Goal: Complete application form

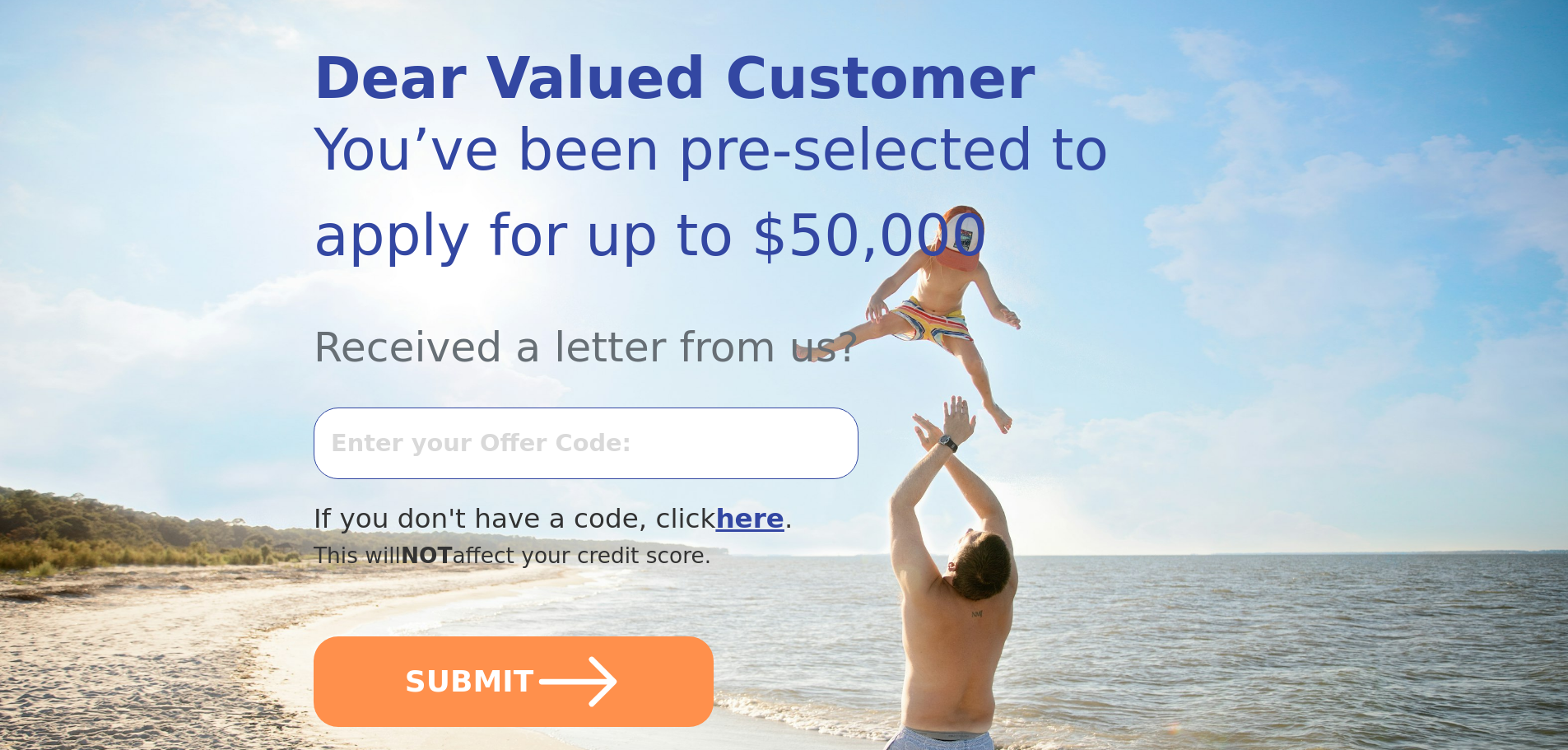
scroll to position [247, 0]
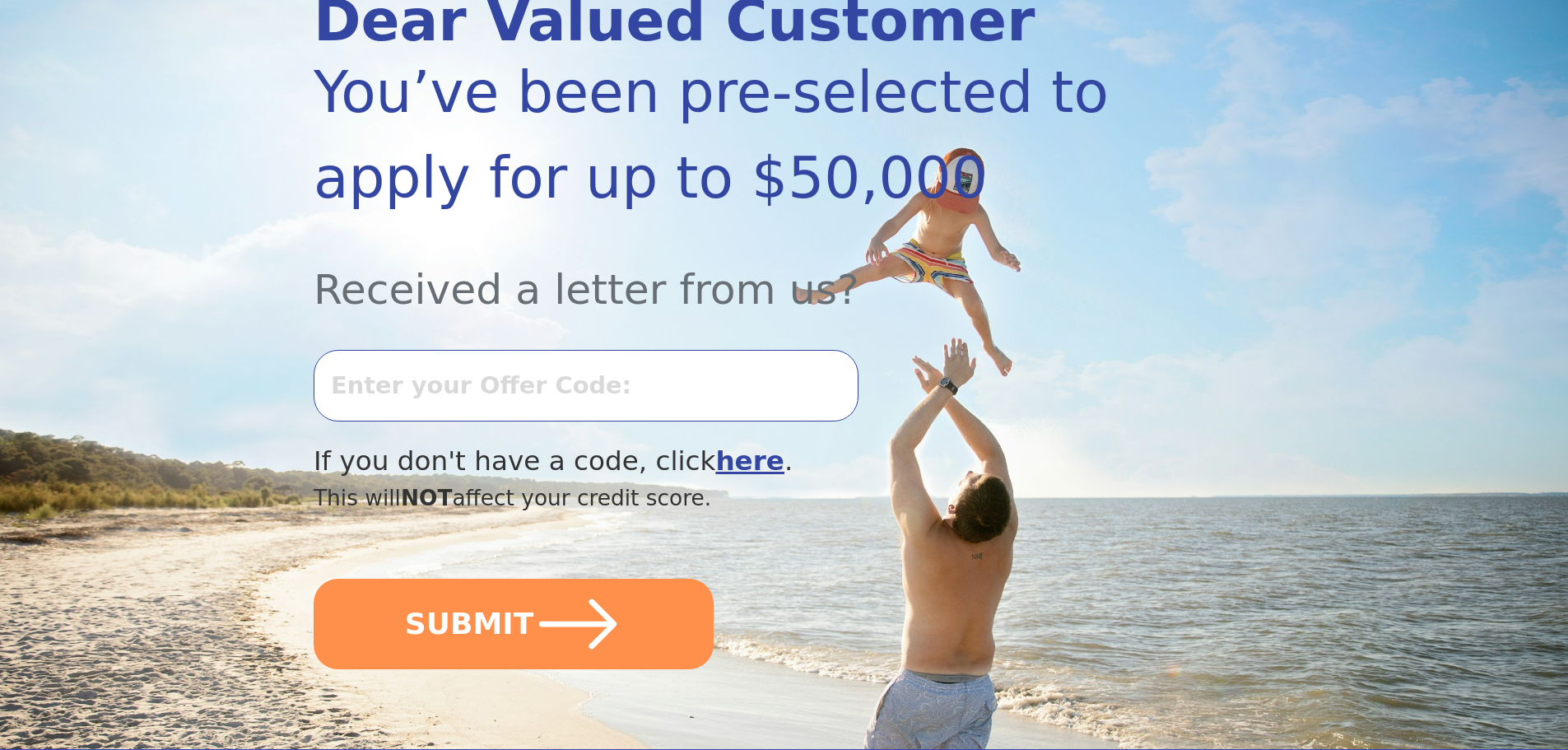
click at [449, 386] on input "text" at bounding box center [586, 385] width 545 height 71
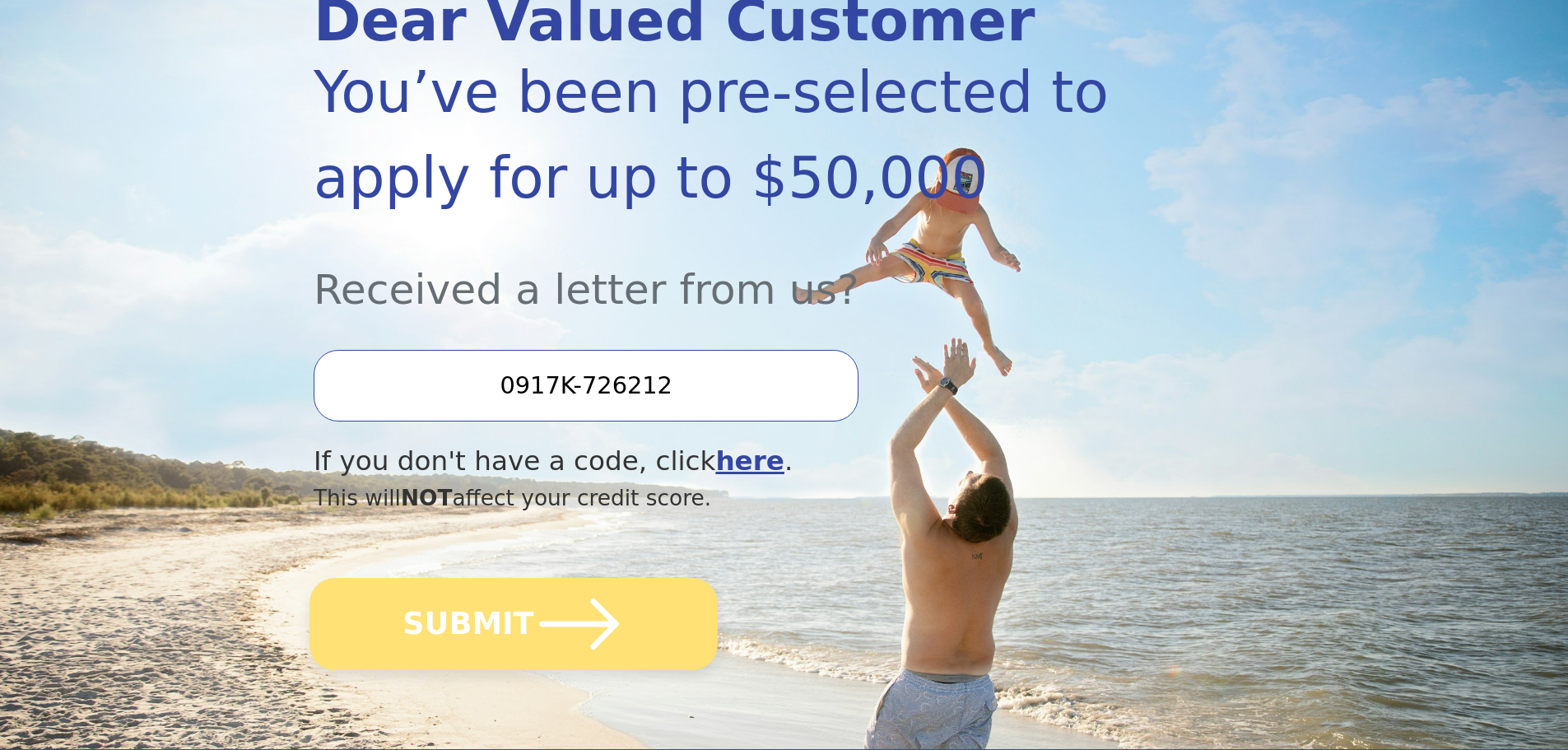
type input "0917K-726212"
click at [523, 631] on button "SUBMIT" at bounding box center [513, 624] width 408 height 92
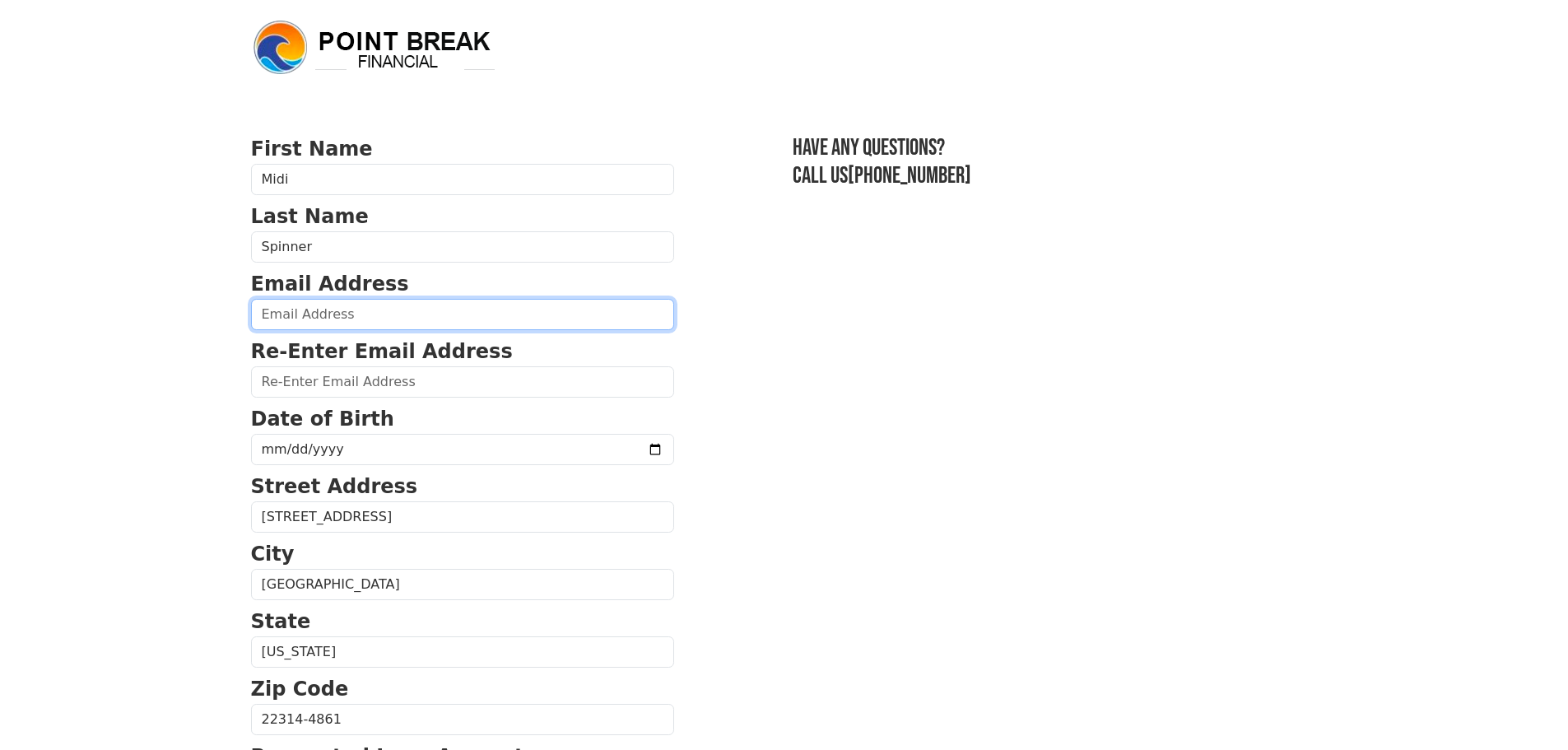
click at [456, 312] on input "email" at bounding box center [463, 314] width 423 height 31
type input "[EMAIL_ADDRESS][DOMAIN_NAME]"
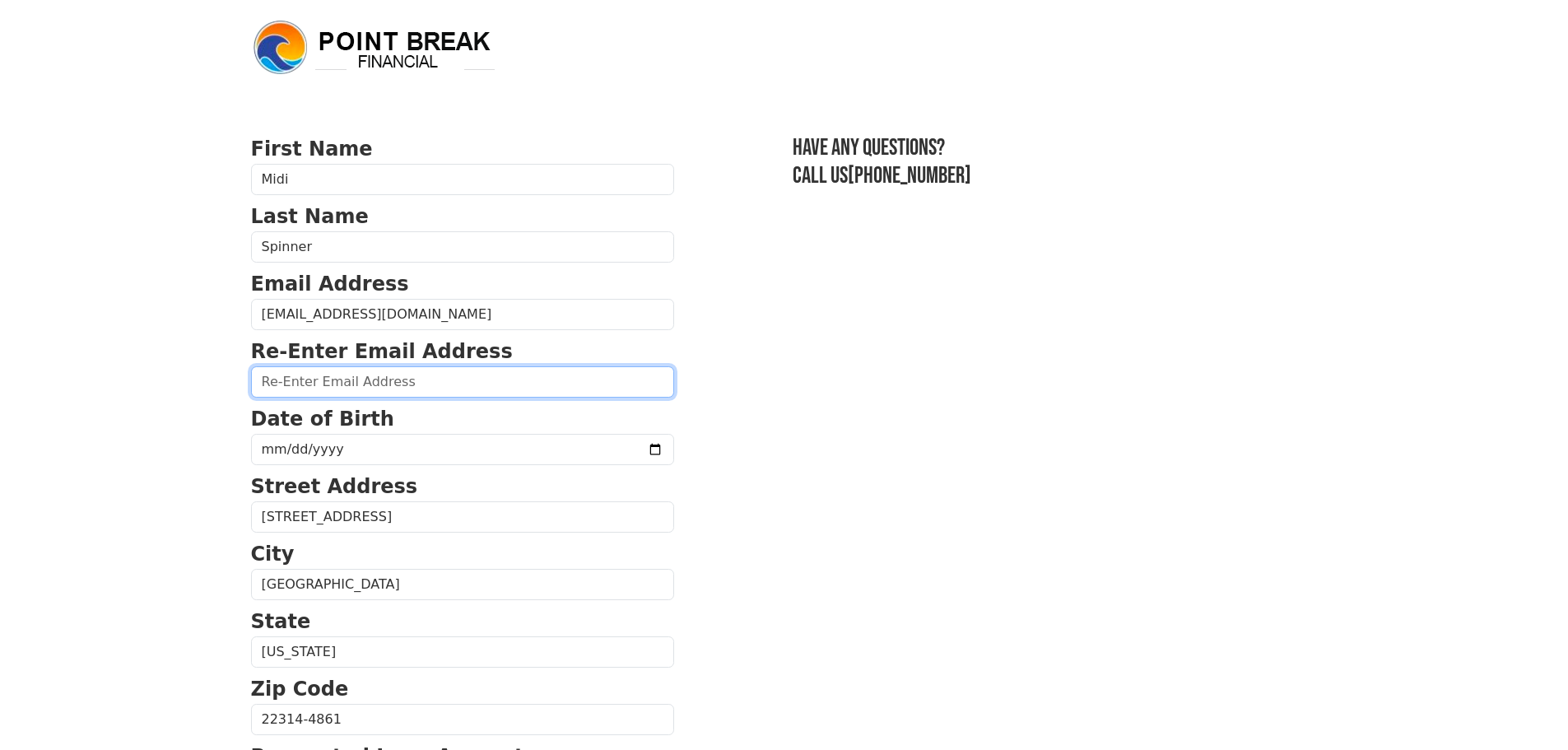
click at [436, 384] on input "email" at bounding box center [463, 381] width 423 height 31
click at [427, 378] on input "email" at bounding box center [463, 381] width 423 height 31
type input "M"
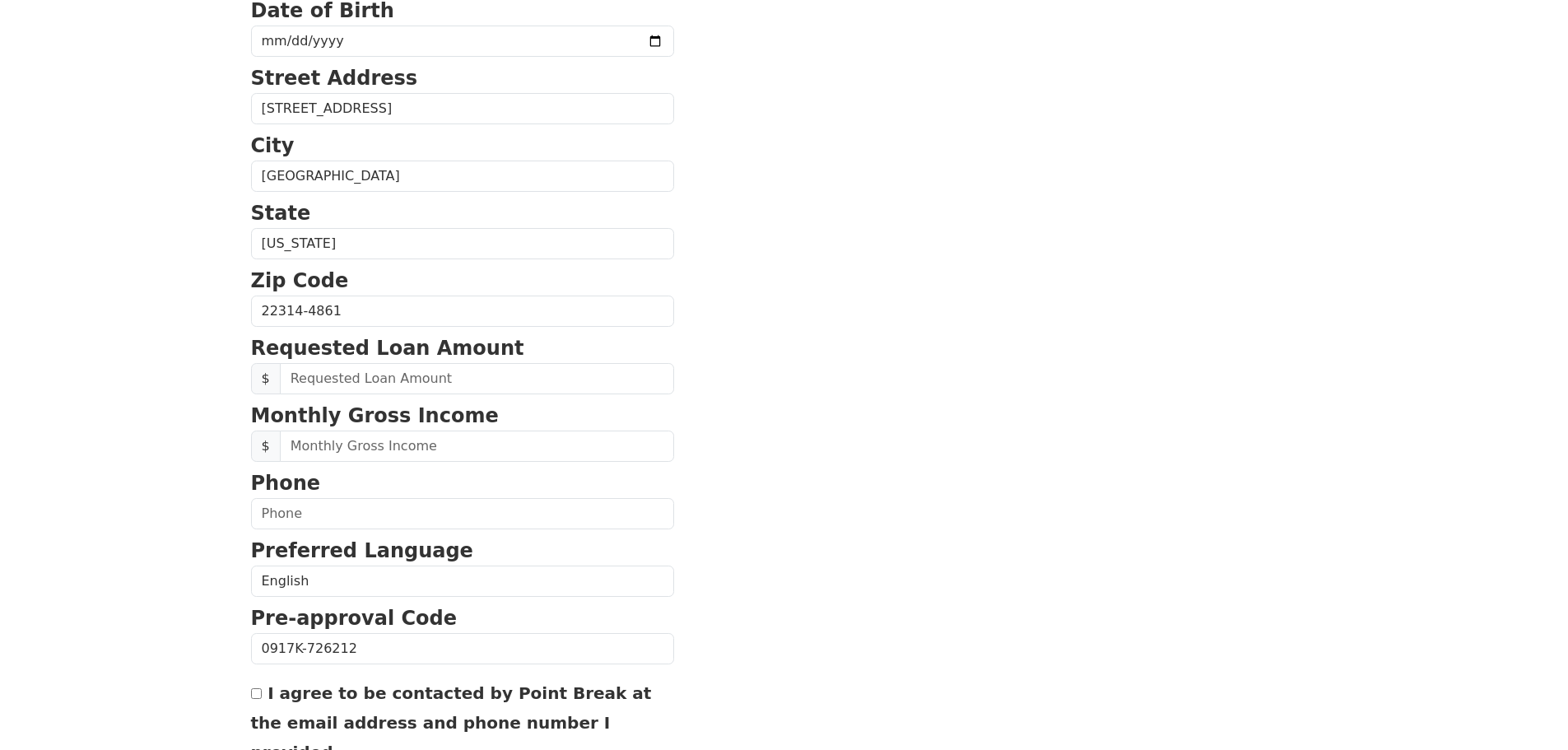
scroll to position [411, 0]
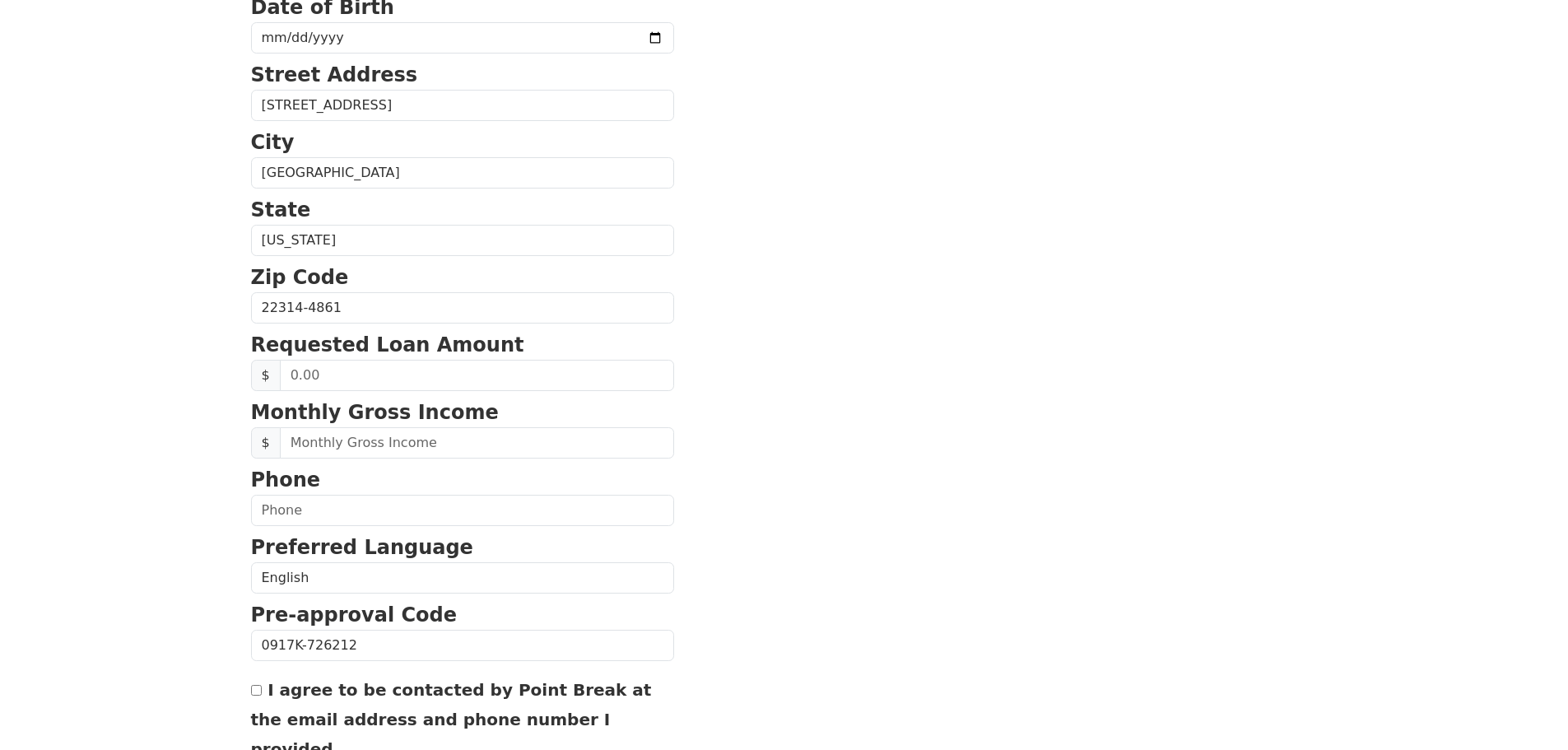
type input "[EMAIL_ADDRESS][DOMAIN_NAME]"
click at [442, 376] on input "text" at bounding box center [477, 375] width 395 height 31
type input "5,000.00"
click at [426, 449] on input "text" at bounding box center [477, 442] width 395 height 31
type input "9,000.00"
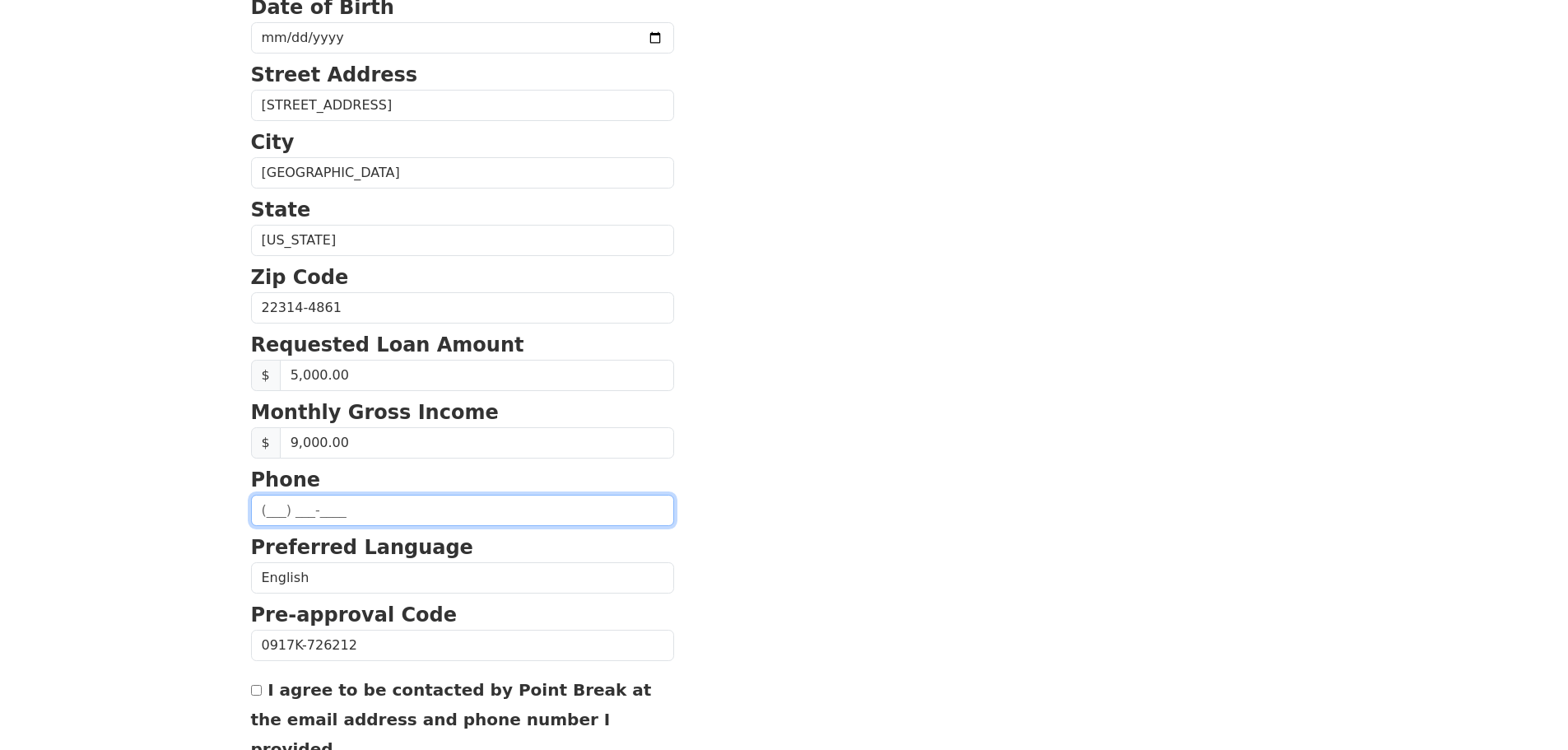
click at [395, 513] on input "text" at bounding box center [463, 509] width 423 height 31
type input "[PHONE_NUMBER]"
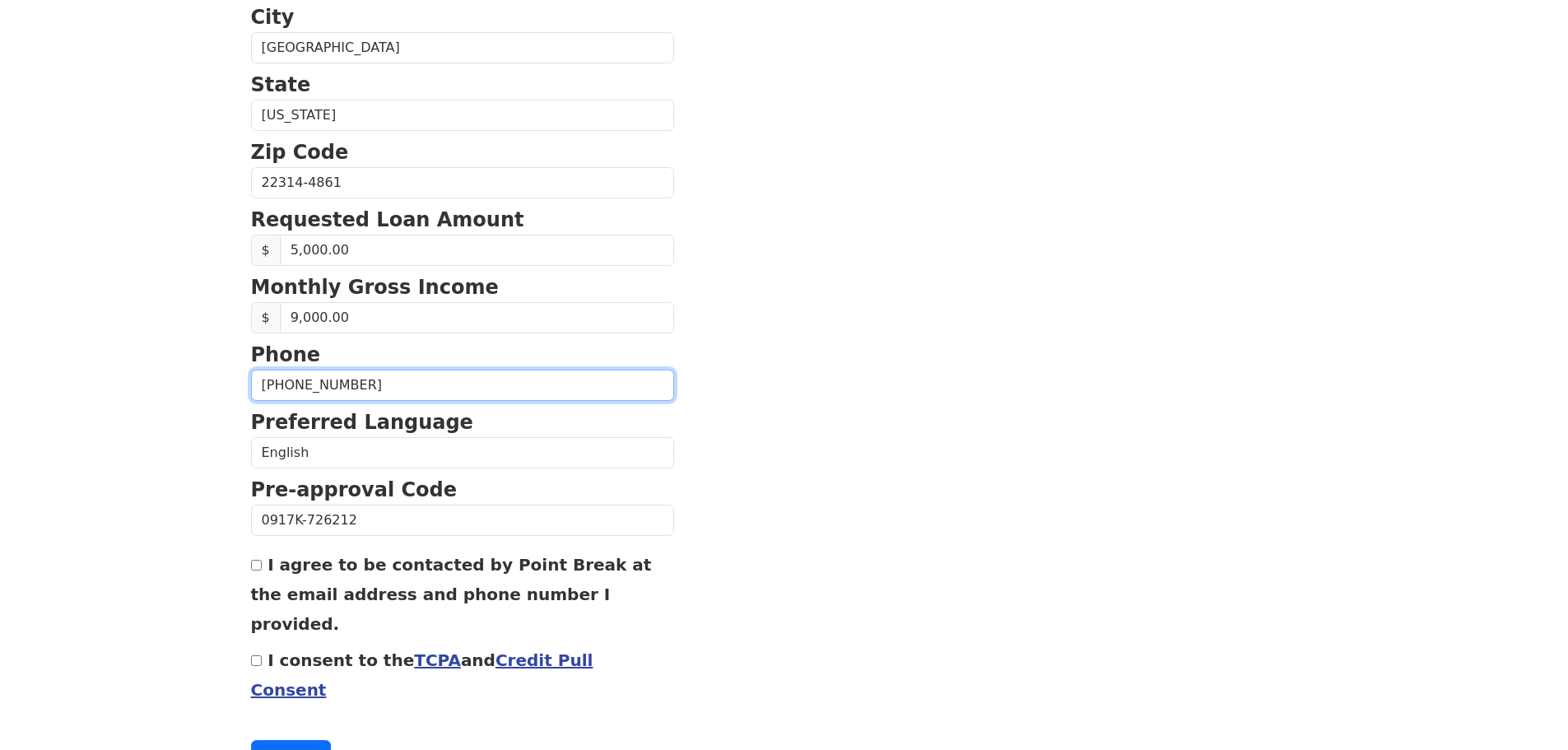
scroll to position [561, 0]
